Goal: Information Seeking & Learning: Check status

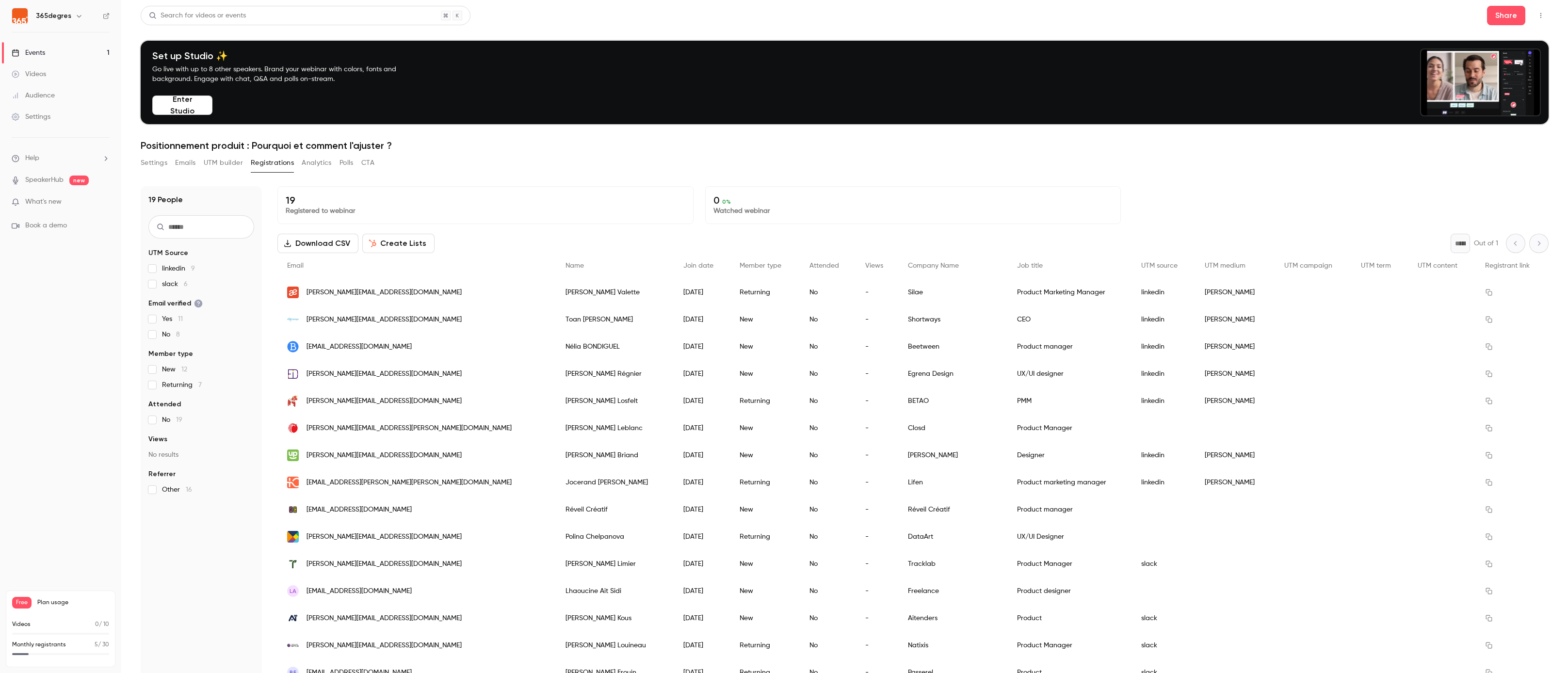
click at [58, 54] on link "Events 1" at bounding box center [60, 52] width 121 height 21
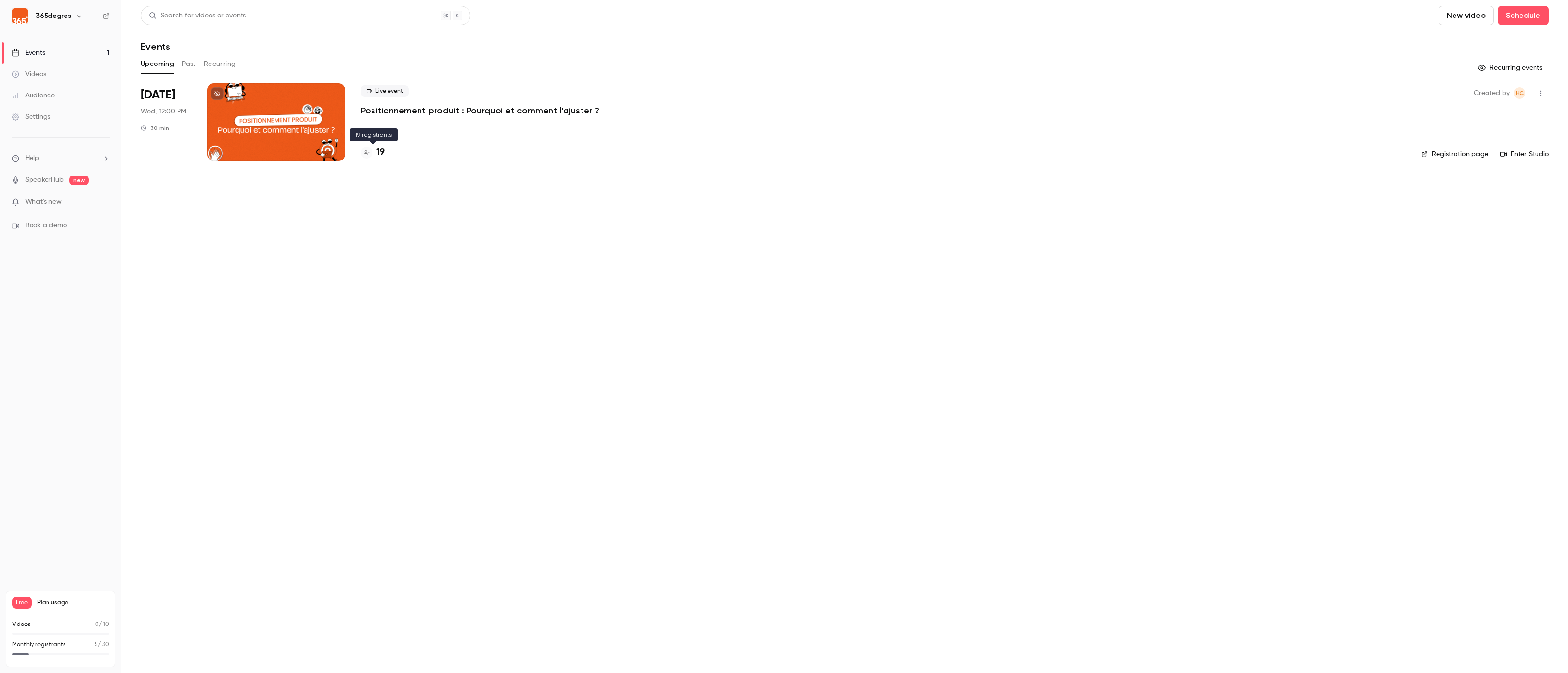
click at [383, 153] on h4 "19" at bounding box center [380, 152] width 8 height 13
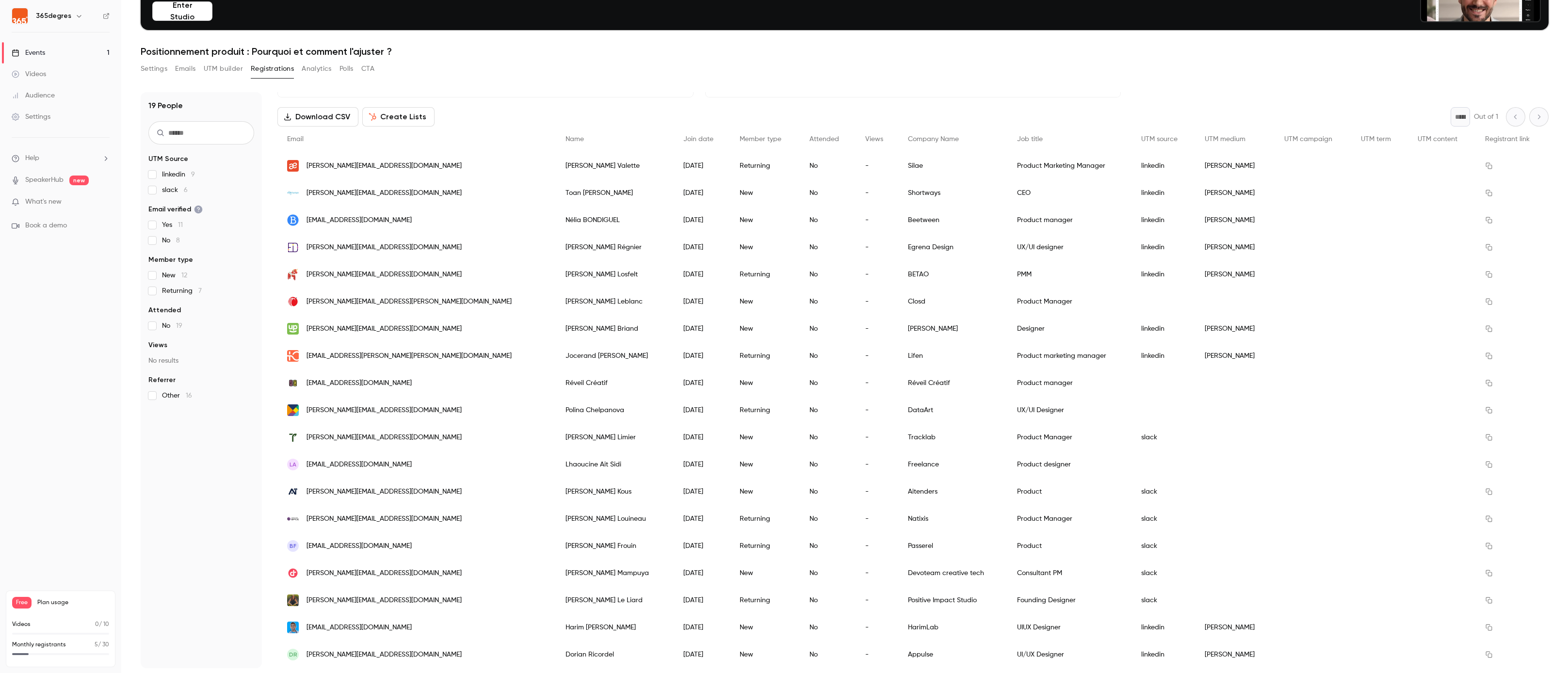
scroll to position [95, 0]
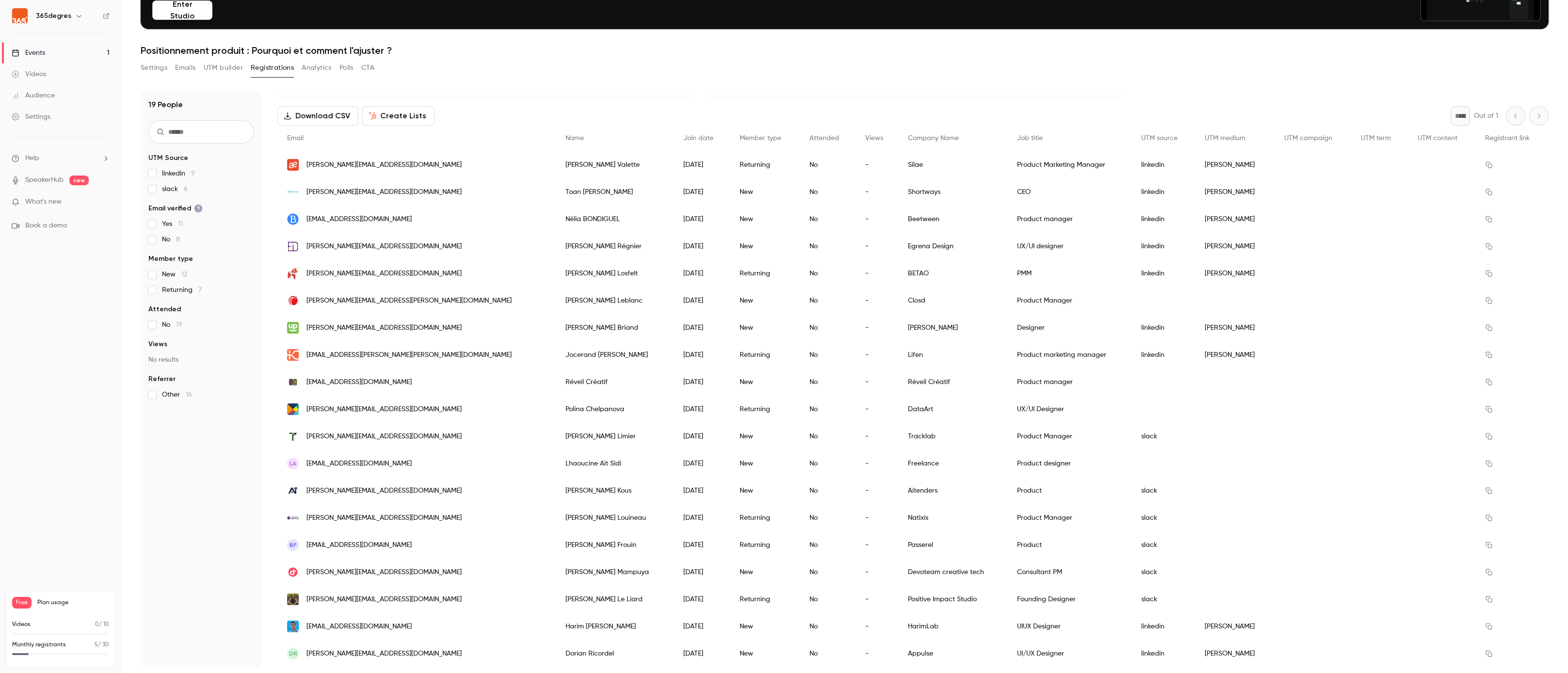
click at [321, 66] on button "Analytics" at bounding box center [317, 68] width 30 height 16
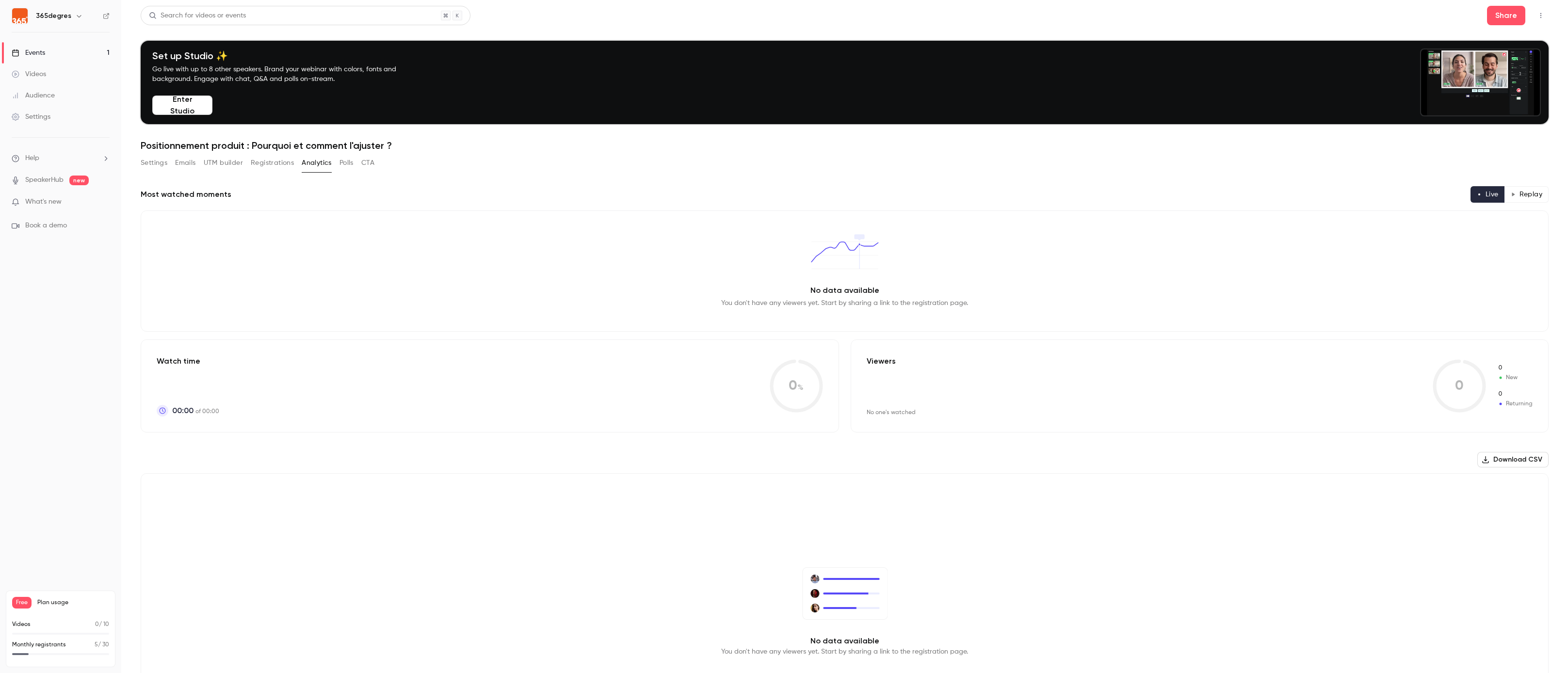
click at [87, 52] on link "Events 1" at bounding box center [60, 52] width 121 height 21
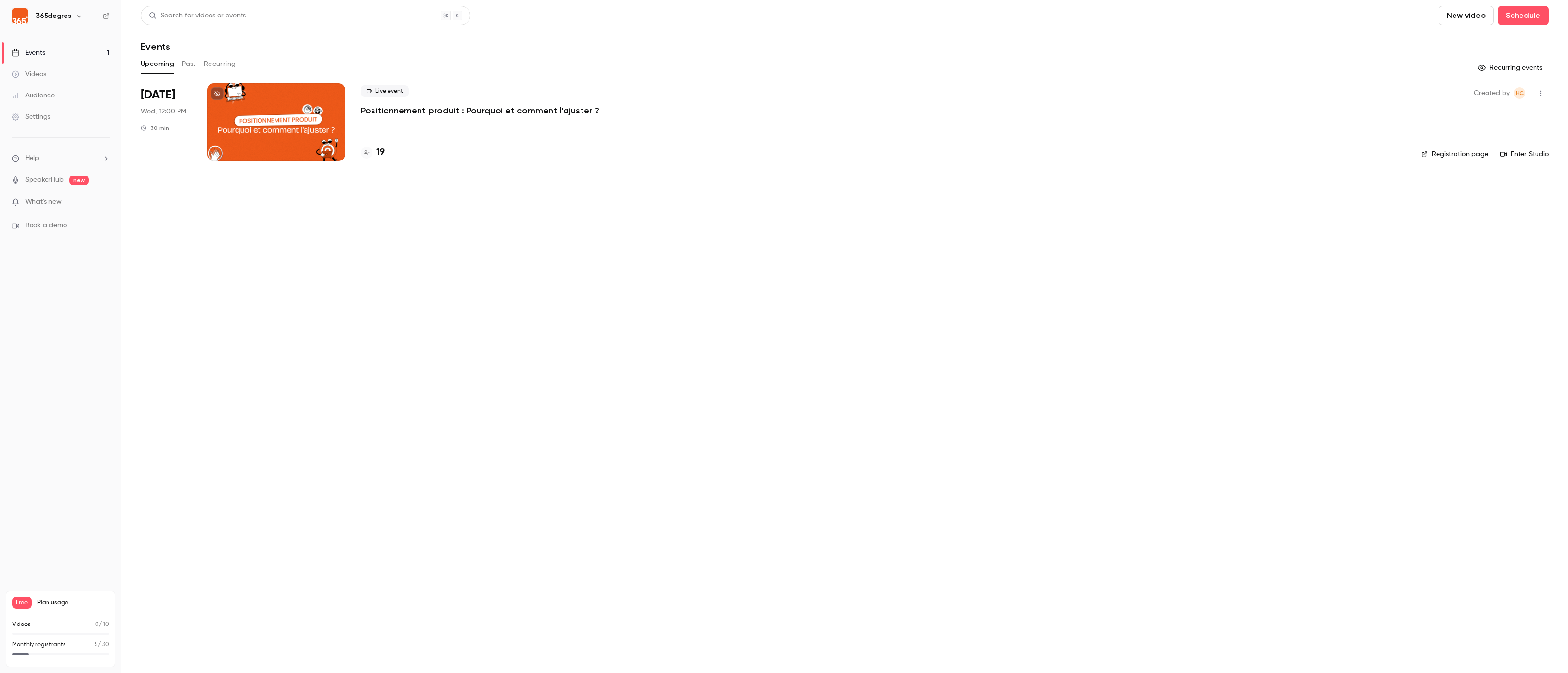
click at [381, 153] on h4 "19" at bounding box center [380, 152] width 8 height 13
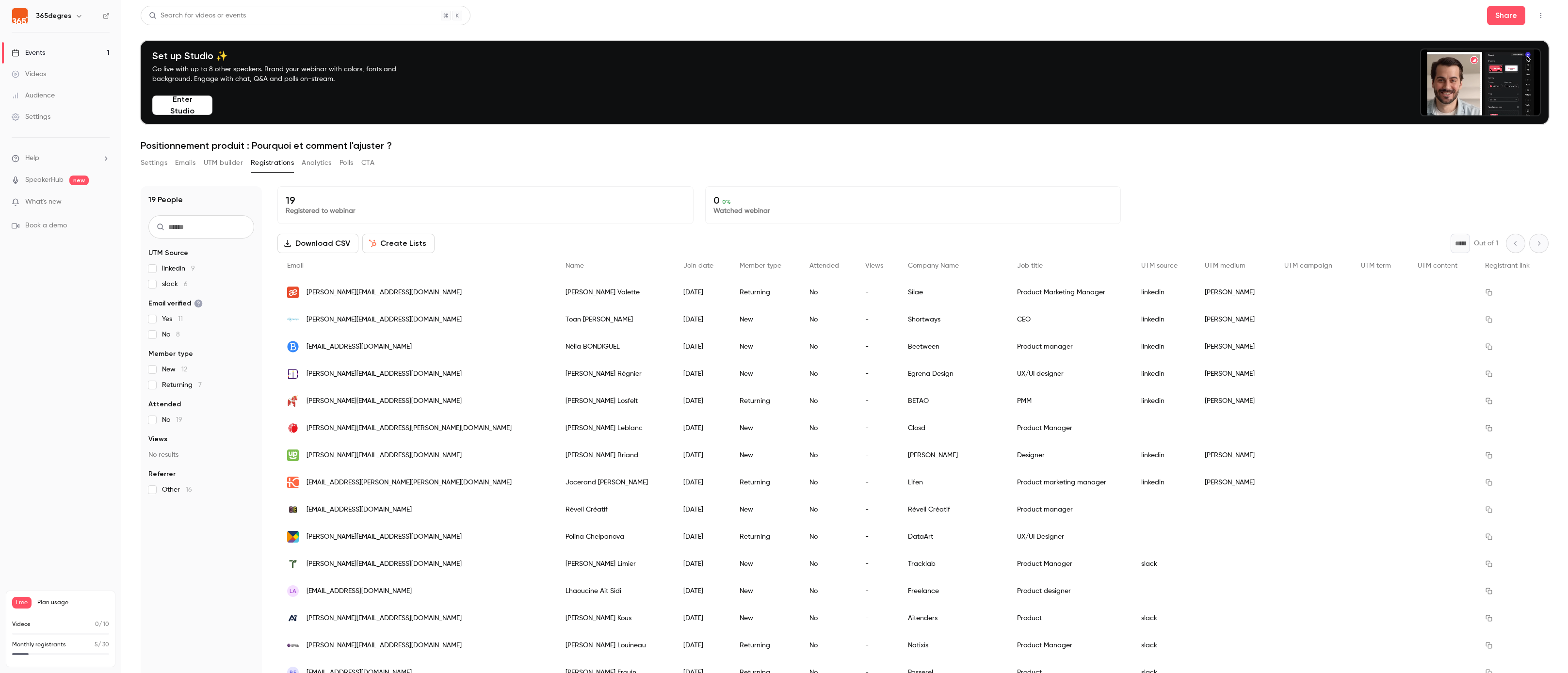
click at [49, 200] on span "What's new" at bounding box center [44, 202] width 37 height 10
click at [49, 307] on div at bounding box center [784, 336] width 1568 height 673
click at [101, 56] on link "Events 1" at bounding box center [60, 52] width 121 height 21
